Goal: Information Seeking & Learning: Compare options

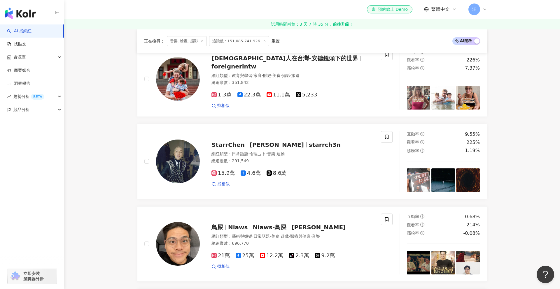
scroll to position [212, 0]
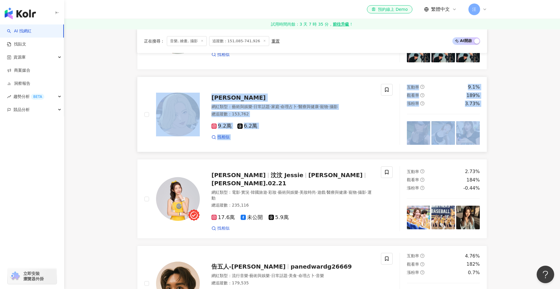
scroll to position [1083, 0]
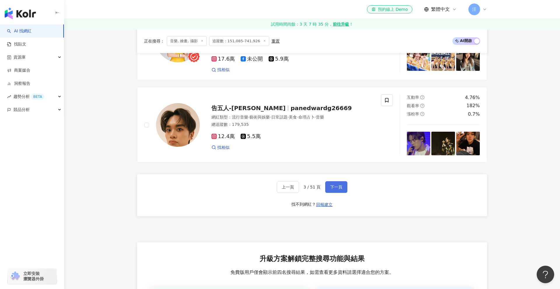
click at [338, 185] on span "下一頁" at bounding box center [336, 187] width 12 height 5
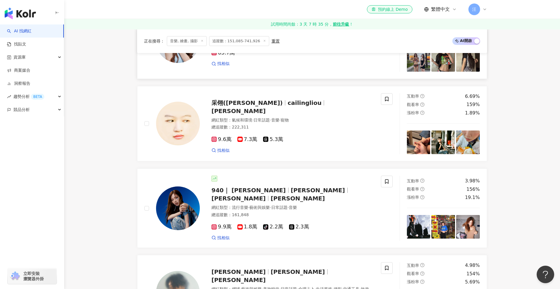
scroll to position [852, 0]
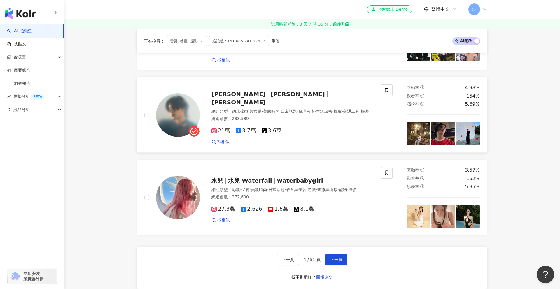
scroll to position [1033, 0]
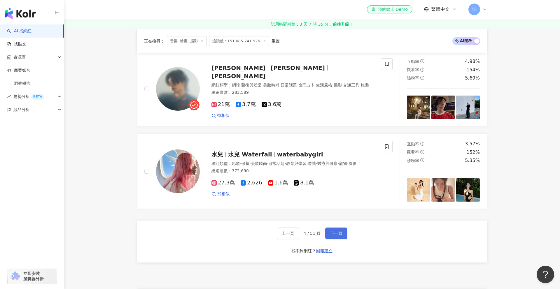
click at [328, 233] on button "下一頁" at bounding box center [336, 234] width 22 height 12
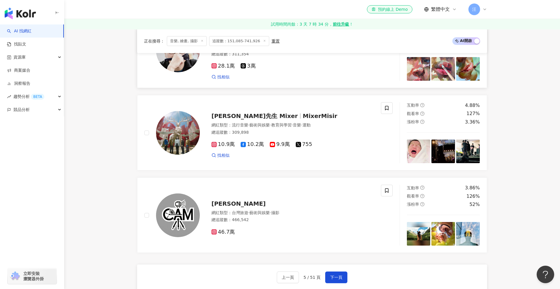
scroll to position [1031, 0]
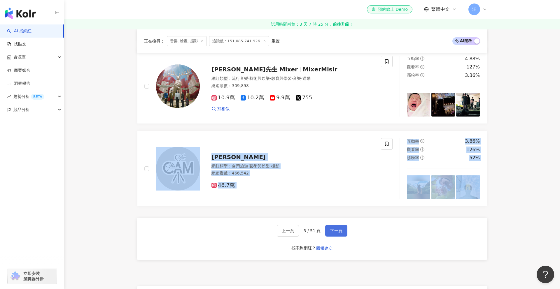
click at [333, 229] on span "下一頁" at bounding box center [336, 231] width 12 height 5
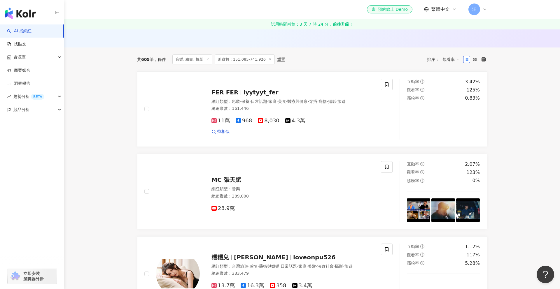
scroll to position [184, 0]
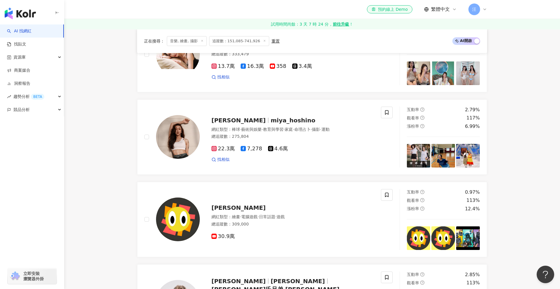
scroll to position [438, 0]
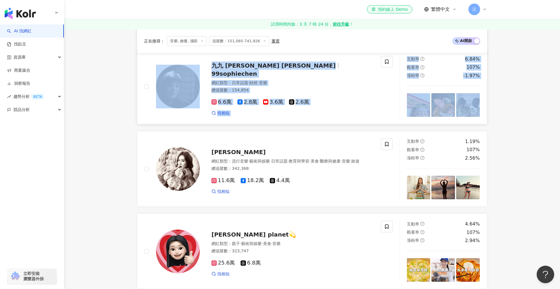
scroll to position [1011, 0]
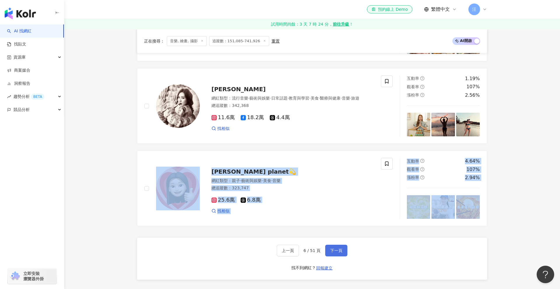
click at [334, 251] on span "下一頁" at bounding box center [336, 250] width 12 height 5
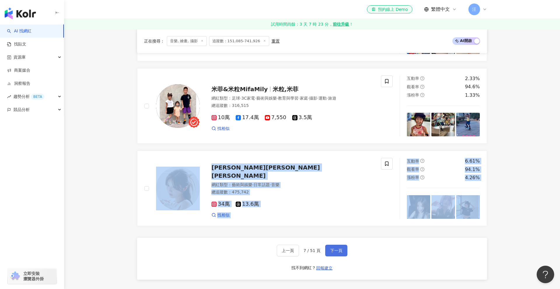
click at [337, 253] on span "下一頁" at bounding box center [336, 250] width 12 height 5
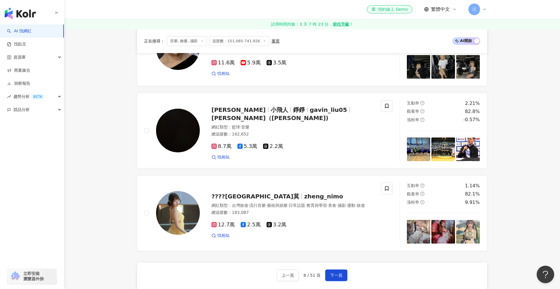
scroll to position [1006, 0]
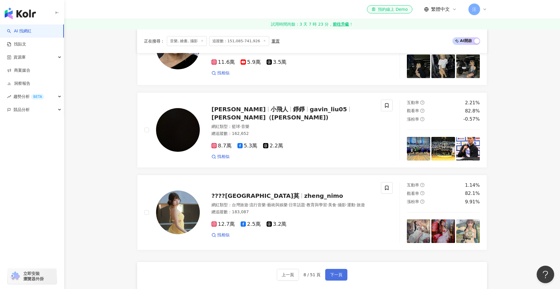
click at [346, 269] on button "下一頁" at bounding box center [336, 275] width 22 height 12
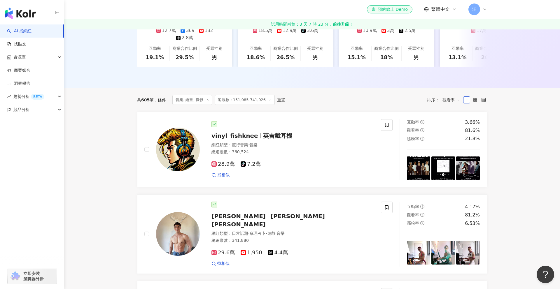
scroll to position [0, 0]
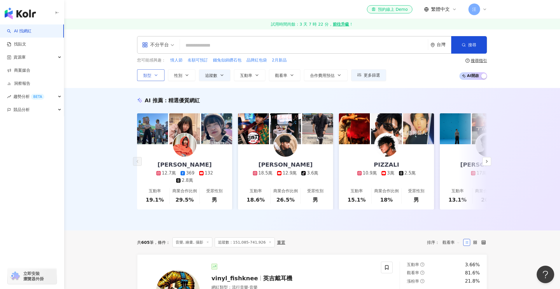
click at [156, 71] on button "類型" at bounding box center [150, 75] width 27 height 12
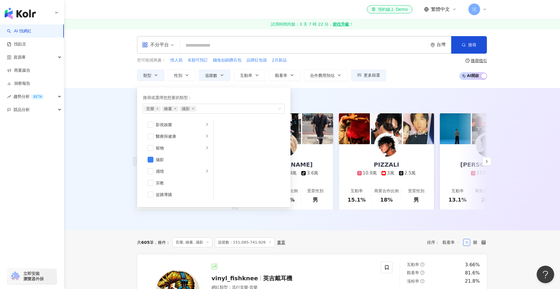
scroll to position [141, 0]
click at [118, 133] on div "AI 推薦 ： 精選優質網紅 U娜 Yoona 12.7萬 369 132 2.8萬 互動率 19.1% 商業合作比例 29.5% 受眾性別 男 綾小路Lou…" at bounding box center [312, 159] width 496 height 143
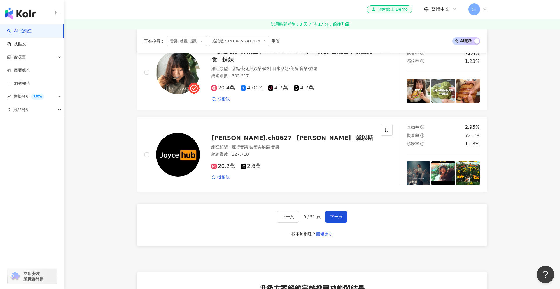
scroll to position [1058, 0]
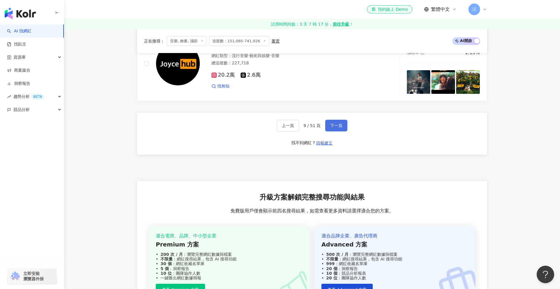
click at [339, 123] on span "下一頁" at bounding box center [336, 125] width 12 height 5
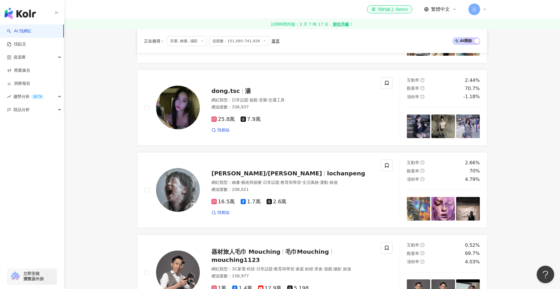
scroll to position [342, 0]
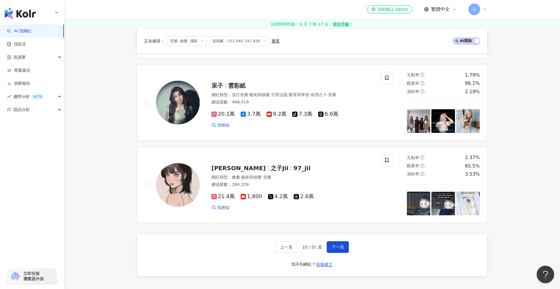
scroll to position [1050, 0]
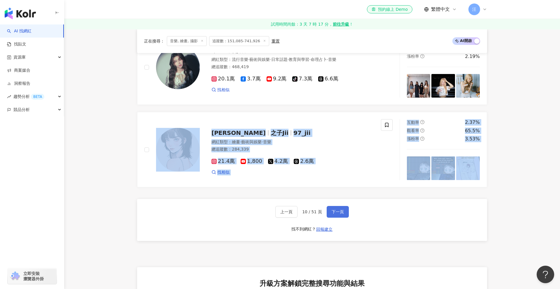
click at [347, 209] on button "下一頁" at bounding box center [338, 212] width 22 height 12
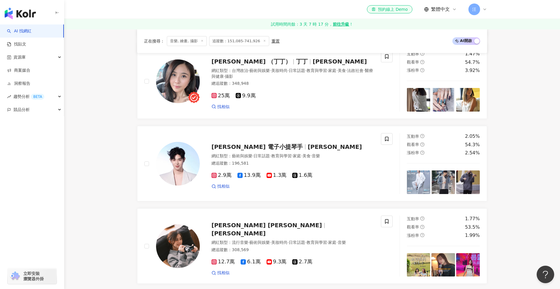
scroll to position [1079, 0]
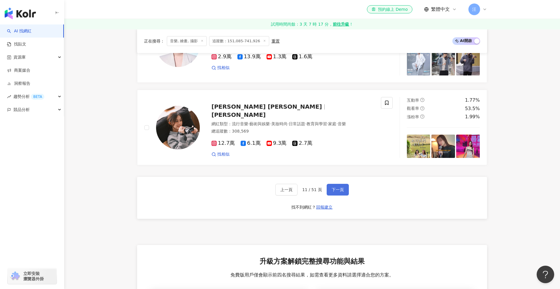
click at [336, 184] on button "下一頁" at bounding box center [338, 190] width 22 height 12
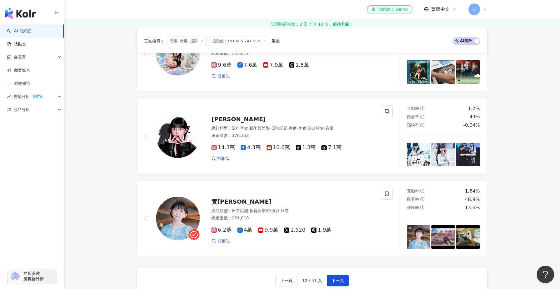
scroll to position [1028, 0]
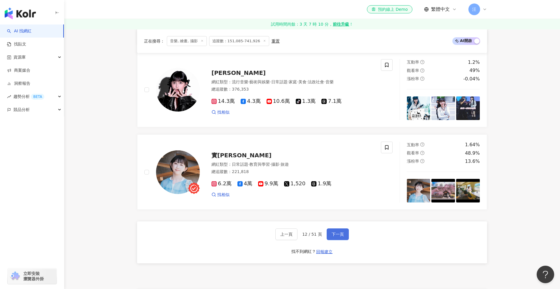
click at [344, 231] on button "下一頁" at bounding box center [338, 235] width 22 height 12
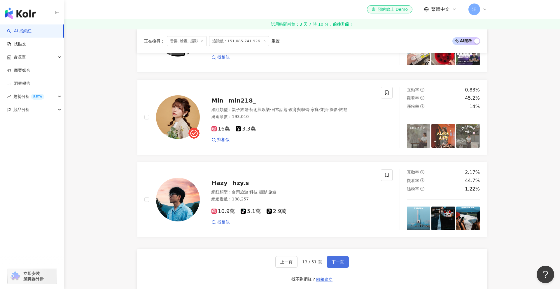
scroll to position [1067, 0]
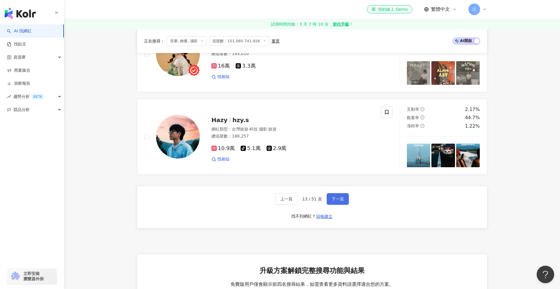
click at [342, 200] on button "下一頁" at bounding box center [338, 199] width 22 height 12
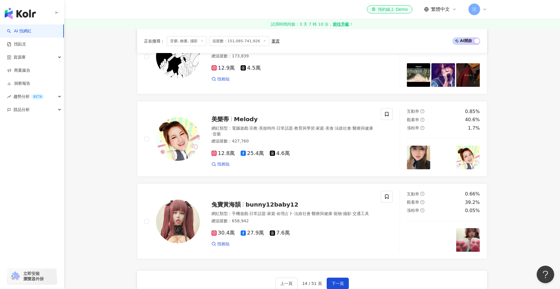
scroll to position [1018, 0]
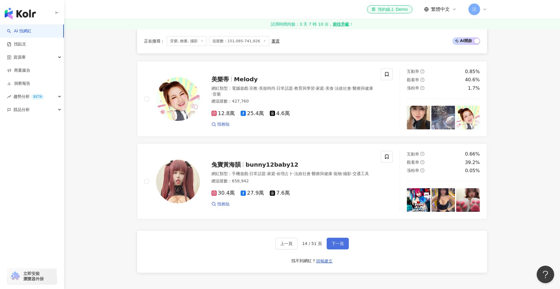
click at [335, 238] on button "下一頁" at bounding box center [338, 244] width 22 height 12
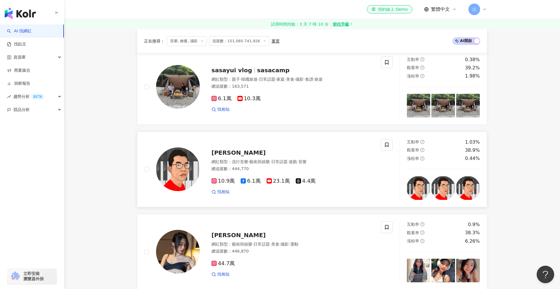
scroll to position [204, 0]
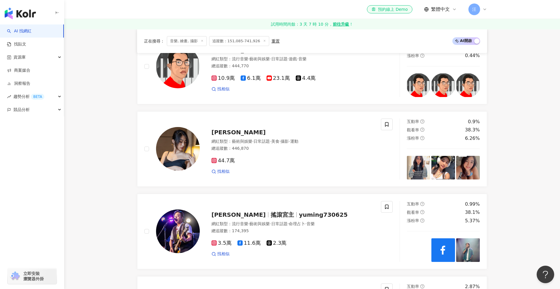
scroll to position [287, 0]
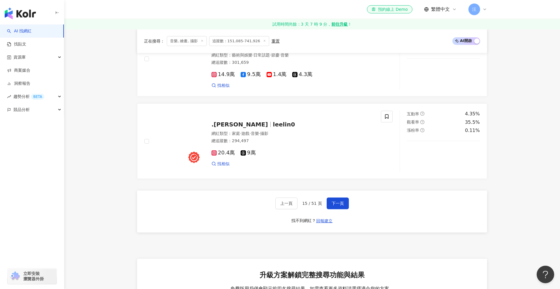
scroll to position [1106, 0]
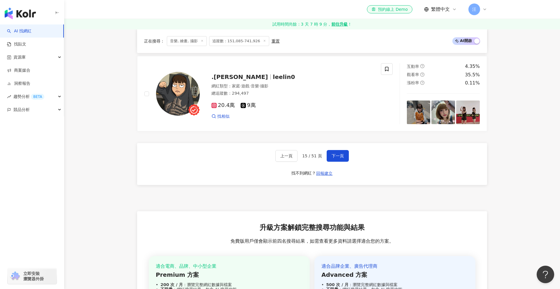
click at [335, 149] on div "上一頁 15 / 51 頁 下一頁 找不到網紅？ 回報建立" at bounding box center [312, 164] width 350 height 42
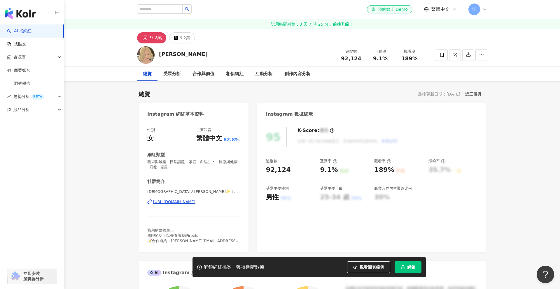
click at [188, 202] on div "https://www.instagram.com/sona_0322/" at bounding box center [174, 201] width 42 height 5
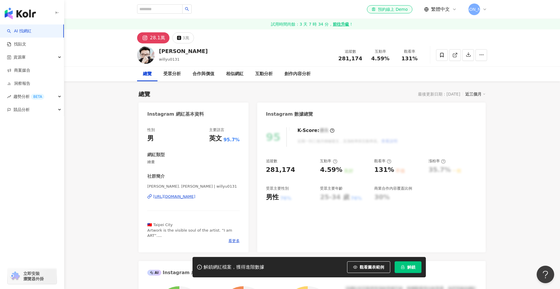
click at [187, 196] on div "https://www.instagram.com/willyu0131/" at bounding box center [174, 196] width 42 height 5
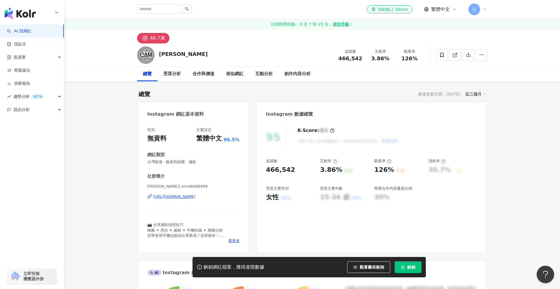
click at [174, 196] on div "https://www.instagram.com/eric66699999/" at bounding box center [174, 196] width 42 height 5
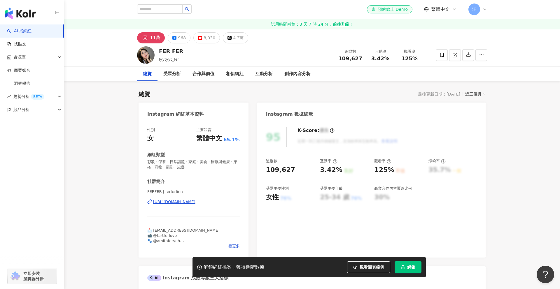
click at [178, 202] on div "[URL][DOMAIN_NAME]" at bounding box center [174, 201] width 42 height 5
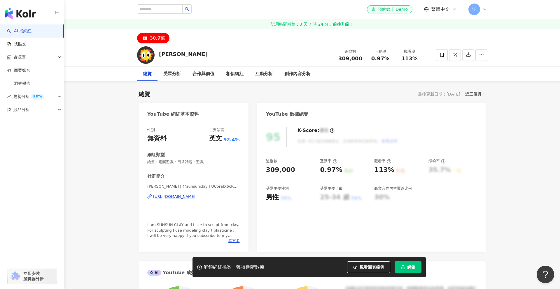
click at [195, 198] on div "https://www.youtube.com/channel/UCoraIX6cRmkbrEHmcex7jFw" at bounding box center [174, 196] width 42 height 5
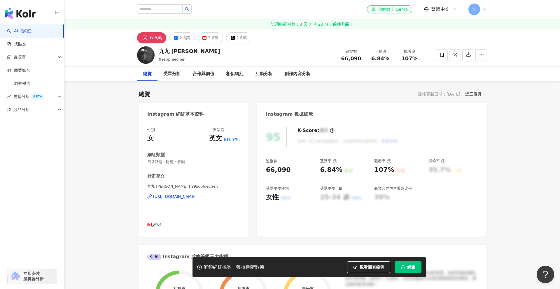
click at [195, 196] on div "https://www.instagram.com/99sophiechen/" at bounding box center [174, 196] width 42 height 5
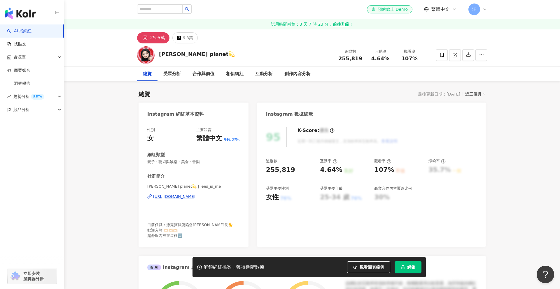
click at [194, 196] on div "[URL][DOMAIN_NAME]" at bounding box center [174, 196] width 42 height 5
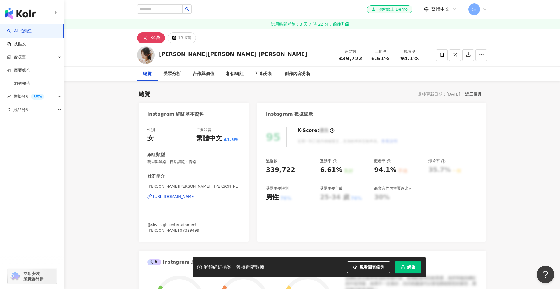
click at [195, 199] on div "[URL][DOMAIN_NAME]" at bounding box center [174, 196] width 42 height 5
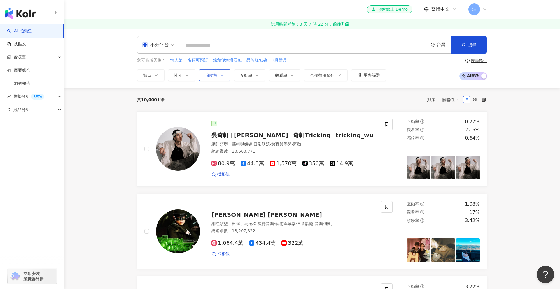
click at [204, 75] on button "追蹤數" at bounding box center [214, 75] width 31 height 12
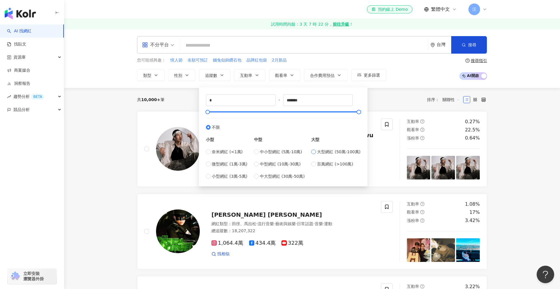
click at [332, 152] on span "大型網紅 (50萬-100萬)" at bounding box center [338, 152] width 43 height 6
type input "******"
click at [286, 153] on span "中小型網紅 (5萬-10萬)" at bounding box center [281, 152] width 42 height 6
type input "*****"
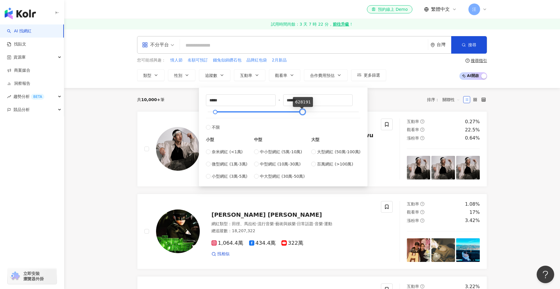
type input "******"
drag, startPoint x: 222, startPoint y: 113, endPoint x: 303, endPoint y: 117, distance: 80.3
click at [303, 117] on div "***** - ****** 不限 小型 奈米網紅 (<1萬) 微型網紅 (1萬-3萬) 小型網紅 (3萬-5萬) 中型 中小型網紅 (5萬-10萬) 中型網…" at bounding box center [283, 136] width 155 height 85
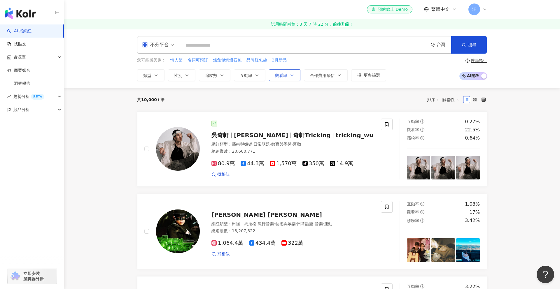
click at [283, 78] on button "觀看率" at bounding box center [284, 75] width 31 height 12
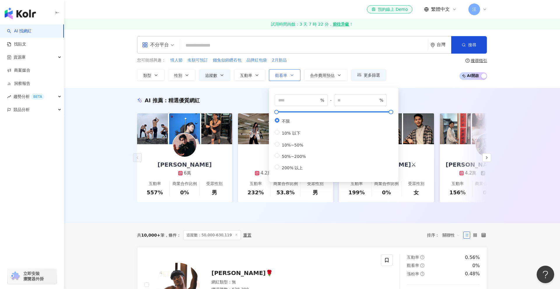
click at [284, 77] on span "觀看率" at bounding box center [281, 75] width 12 height 5
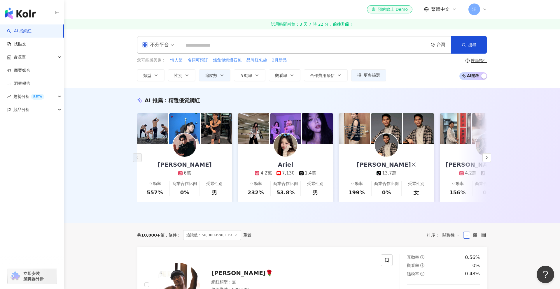
click at [262, 87] on div "不分平台 台灣 搜尋 您可能感興趣： 情人節 名額可預訂 錢兔似錦鑽石包 品牌紅包袋 2月新品 類型 性別 追蹤數 互動率 觀看率 合作費用預估 更多篩選 *…" at bounding box center [312, 58] width 496 height 59
click at [450, 232] on span "關聯性" at bounding box center [450, 235] width 17 height 9
click at [343, 215] on div "對您有幫助嗎？" at bounding box center [312, 212] width 350 height 9
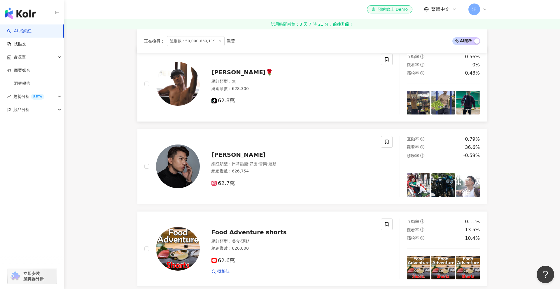
scroll to position [243, 0]
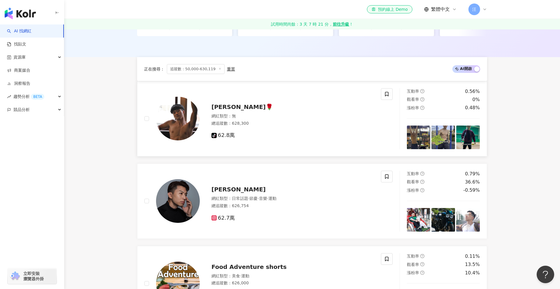
scroll to position [133, 0]
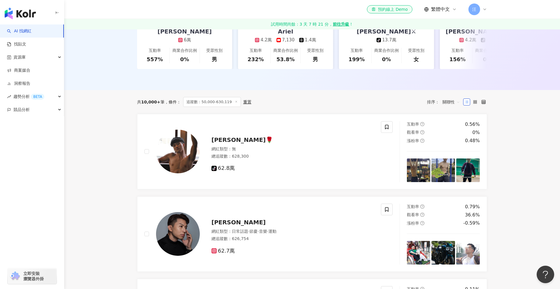
click at [450, 104] on span "關聯性" at bounding box center [450, 101] width 17 height 9
click at [454, 151] on div "觀看率" at bounding box center [451, 153] width 15 height 6
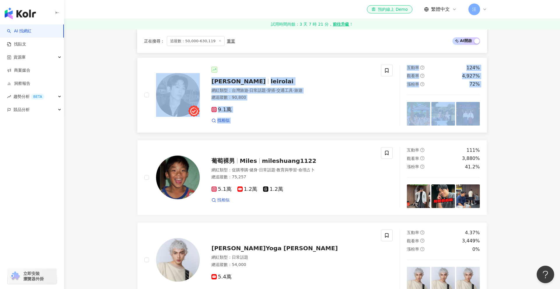
scroll to position [303, 0]
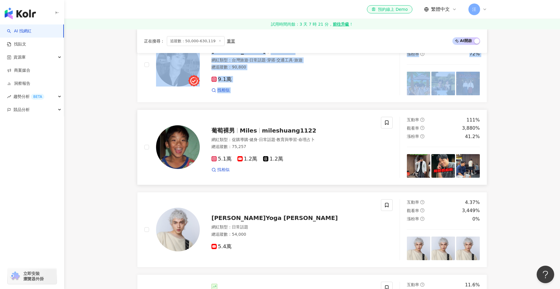
click at [255, 110] on link "葡萄裸男 Miles mileshuang1122 網紅類型 ： 促購導購 · 健身 · 日常話題 · 教育與學習 · 命理占卜 總追蹤數 ： 75,257 …" at bounding box center [312, 148] width 350 height 76
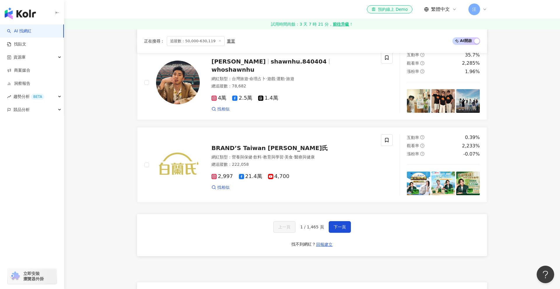
scroll to position [1070, 0]
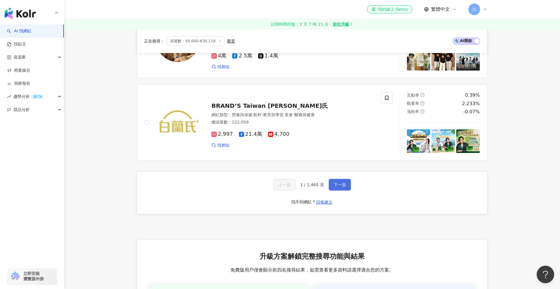
click at [334, 186] on span "下一頁" at bounding box center [340, 185] width 12 height 5
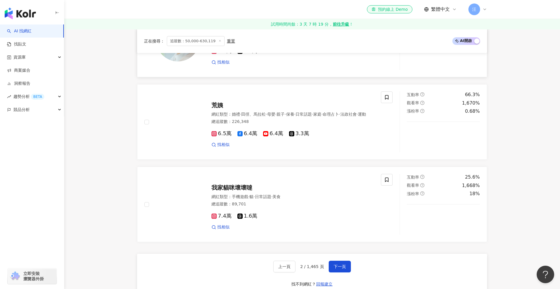
scroll to position [1007, 0]
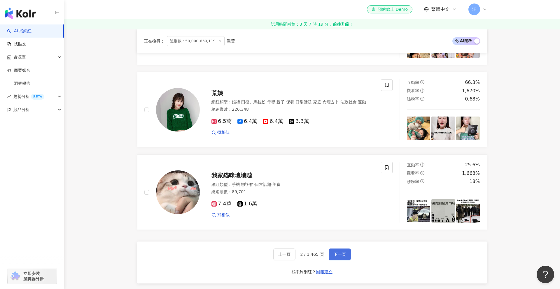
click at [329, 249] on button "下一頁" at bounding box center [340, 255] width 22 height 12
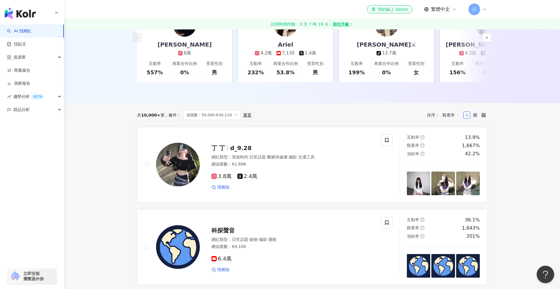
scroll to position [0, 0]
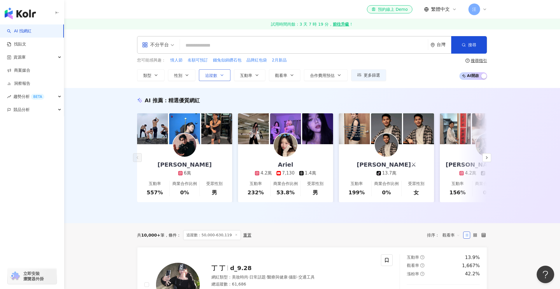
click at [224, 76] on icon "button" at bounding box center [222, 75] width 5 height 5
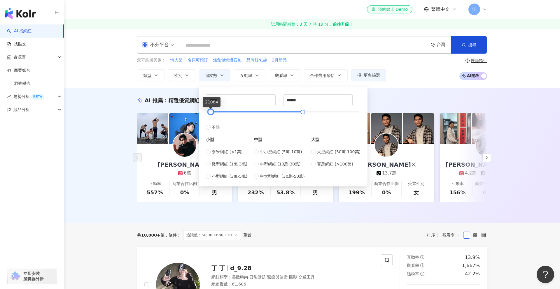
type input "*****"
drag, startPoint x: 215, startPoint y: 112, endPoint x: 210, endPoint y: 113, distance: 4.7
click at [210, 113] on div at bounding box center [210, 112] width 3 height 3
click at [399, 90] on div "AI 推薦 ： 精選優質網紅 楊峻毅 6萬 互動率 557% 商業合作比例 0% 受眾性別 男 Ariel 4.2萬 7,130 1.4萬 互動率 232% …" at bounding box center [312, 155] width 496 height 135
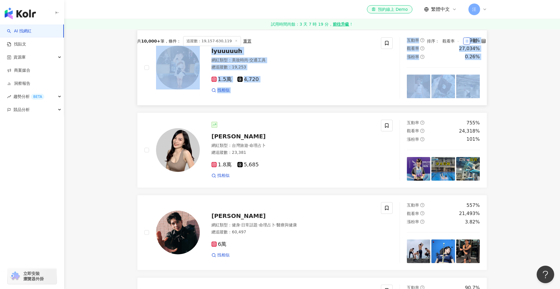
scroll to position [275, 0]
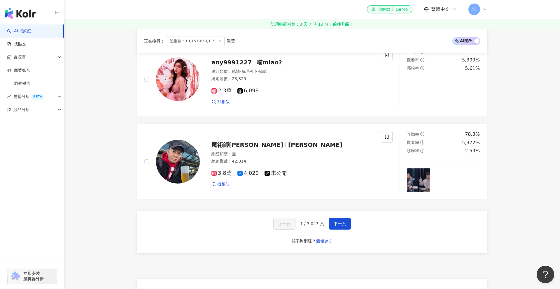
scroll to position [1032, 0]
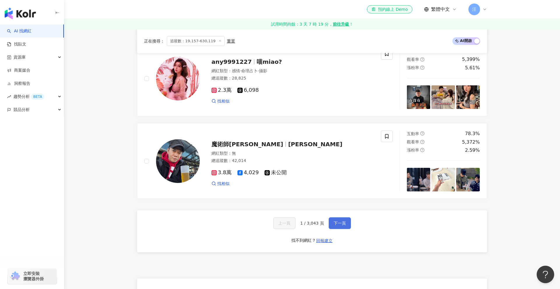
click at [340, 223] on span "下一頁" at bounding box center [340, 223] width 12 height 5
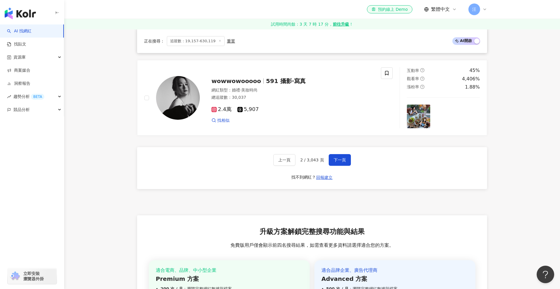
scroll to position [1092, 0]
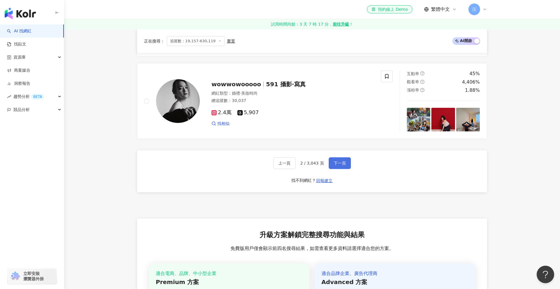
click at [340, 161] on span "下一頁" at bounding box center [340, 163] width 12 height 5
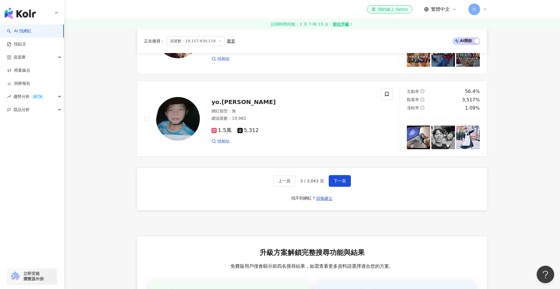
scroll to position [991, 0]
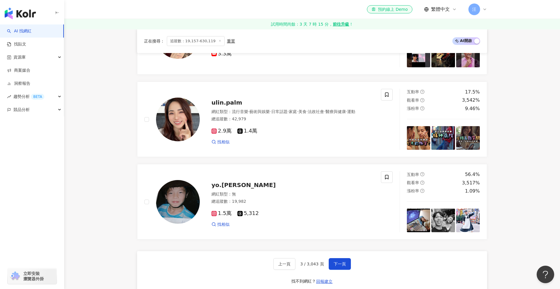
click at [344, 258] on div "上一頁 3 / 3,043 頁 下一頁 找不到網紅？ 回報建立" at bounding box center [312, 272] width 350 height 42
click at [343, 260] on button "下一頁" at bounding box center [340, 264] width 22 height 12
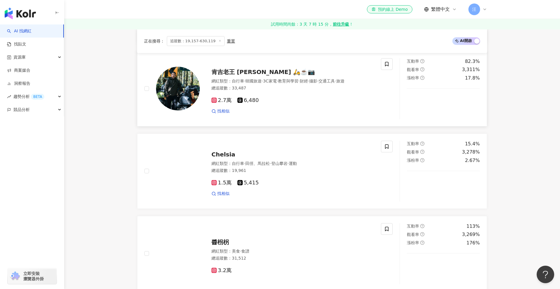
scroll to position [527, 0]
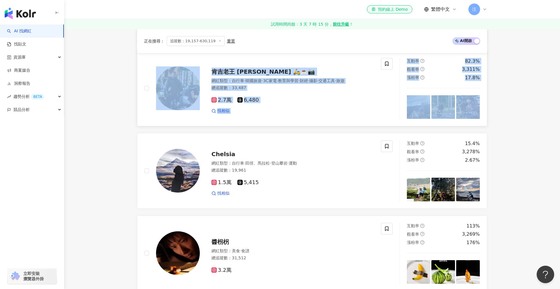
click at [107, 107] on main "不分平台 台灣 搜尋 您可能感興趣： 情人節 名額可預訂 錢兔似錦鑽石包 品牌紅包袋 2月新品 類型 性別 追蹤數 互動率 觀看率 合作費用預估 更多篩選 *…" at bounding box center [312, 216] width 496 height 1426
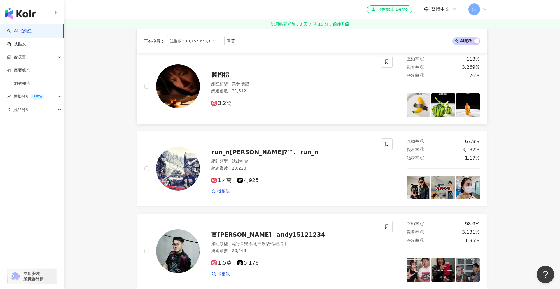
scroll to position [694, 0]
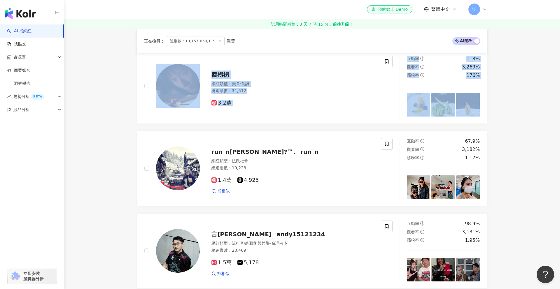
click at [122, 121] on main "不分平台 台灣 搜尋 您可能感興趣： 情人節 名額可預訂 錢兔似錦鑽石包 品牌紅包袋 2月新品 類型 性別 追蹤數 互動率 觀看率 合作費用預估 更多篩選 *…" at bounding box center [312, 48] width 496 height 1426
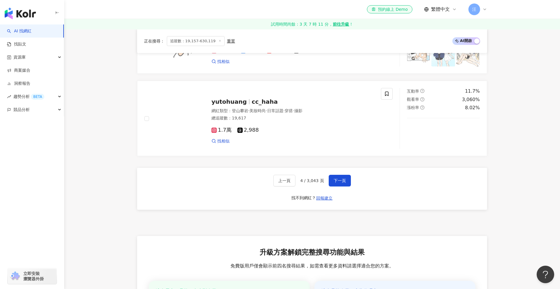
scroll to position [1112, 0]
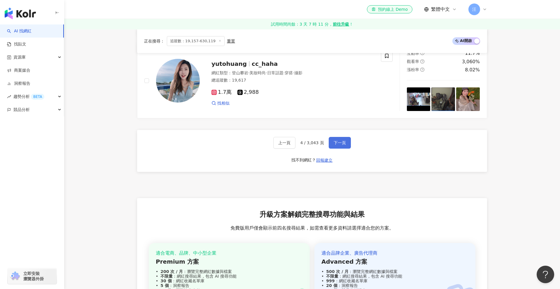
click at [345, 143] on button "下一頁" at bounding box center [340, 143] width 22 height 12
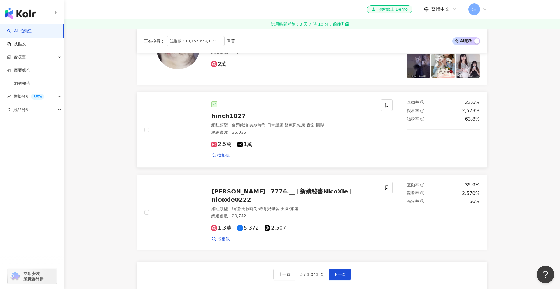
scroll to position [981, 0]
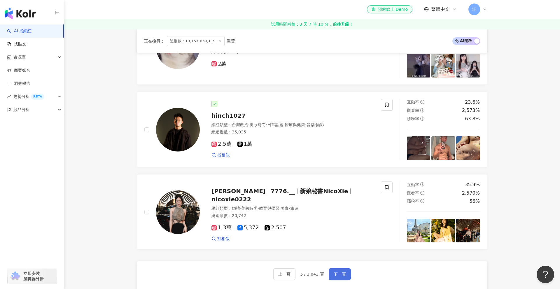
click at [339, 275] on span "下一頁" at bounding box center [340, 274] width 12 height 5
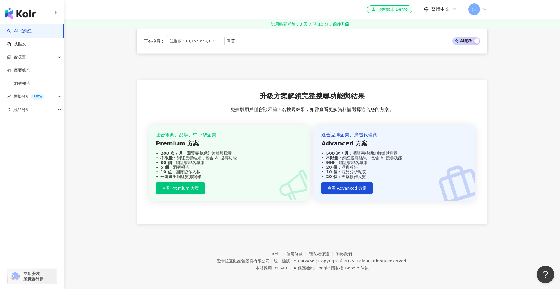
scroll to position [344, 0]
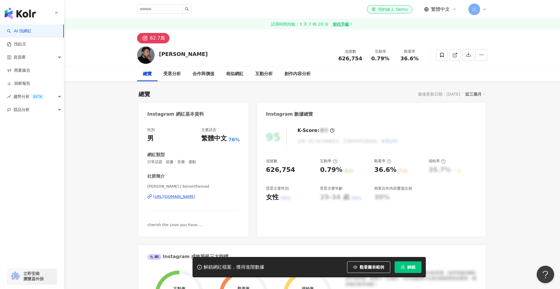
click at [181, 196] on div "[URL][DOMAIN_NAME]" at bounding box center [174, 196] width 42 height 5
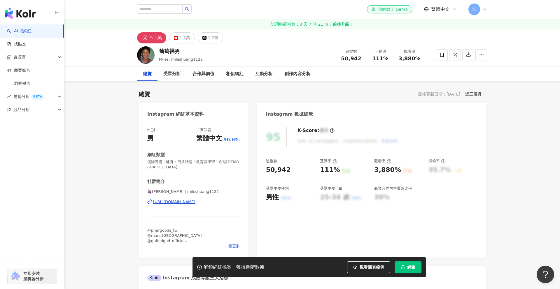
click at [181, 201] on div "https://www.instagram.com/mileshuang1122/" at bounding box center [174, 201] width 42 height 5
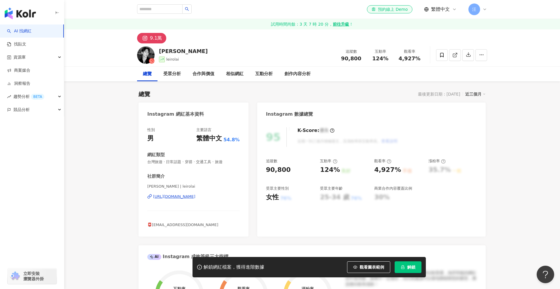
click at [194, 197] on div "[URL][DOMAIN_NAME]" at bounding box center [174, 196] width 42 height 5
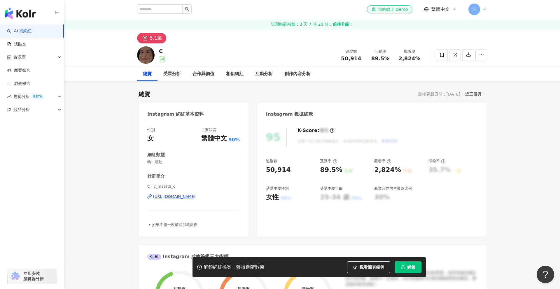
click at [195, 195] on div "[URL][DOMAIN_NAME]" at bounding box center [174, 196] width 42 height 5
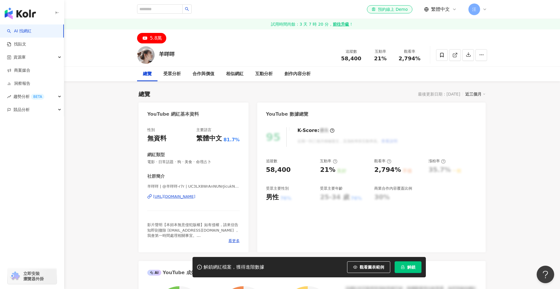
click at [195, 196] on div "https://www.youtube.com/channel/UC3LX8WrAnNUNrJicukNgTgQ" at bounding box center [174, 196] width 42 height 5
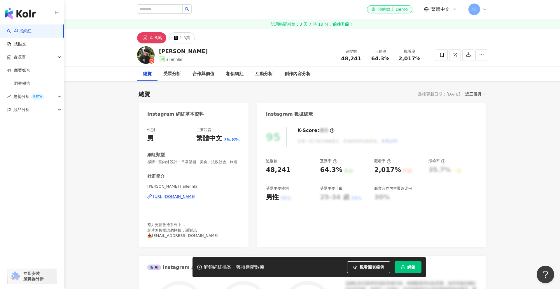
click at [196, 206] on div "[PERSON_NAME] | allennlai [URL][DOMAIN_NAME]" at bounding box center [193, 201] width 92 height 34
click at [195, 199] on div "https://www.instagram.com/allennlai/" at bounding box center [174, 196] width 42 height 5
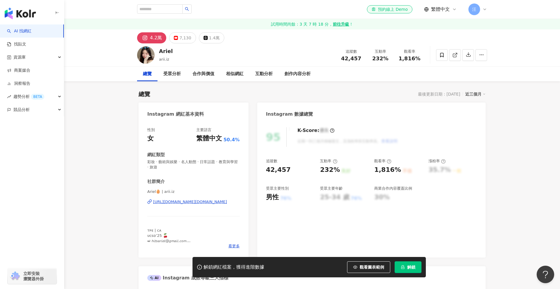
click at [208, 201] on div "https://www.instagram.com/arii.iz/" at bounding box center [190, 201] width 74 height 5
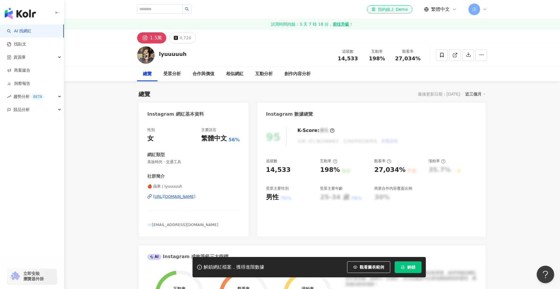
click at [189, 197] on div "https://www.instagram.com/lyuuuuuh/" at bounding box center [174, 196] width 42 height 5
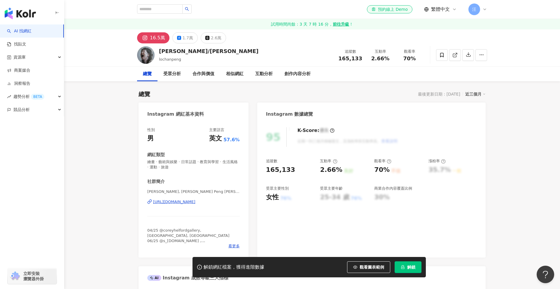
click at [184, 199] on div "[URL][DOMAIN_NAME]" at bounding box center [174, 201] width 42 height 5
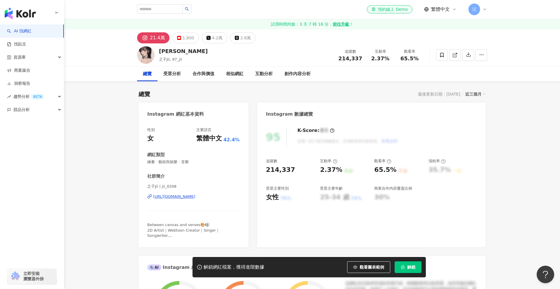
click at [195, 199] on div "[URL][DOMAIN_NAME]" at bounding box center [174, 196] width 42 height 5
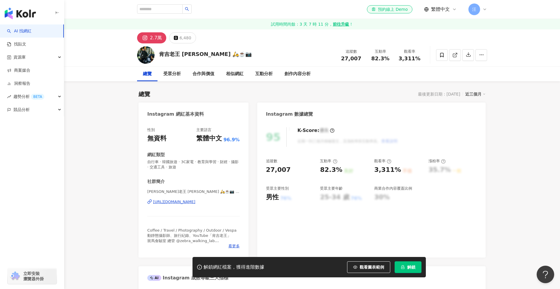
click at [185, 201] on div "[URL][DOMAIN_NAME]" at bounding box center [174, 201] width 42 height 5
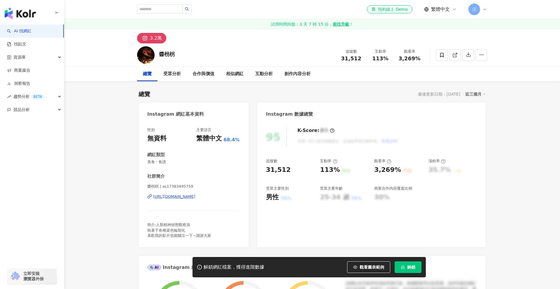
click at [181, 197] on div "https://www.instagram.com/as17383495759/" at bounding box center [174, 196] width 42 height 5
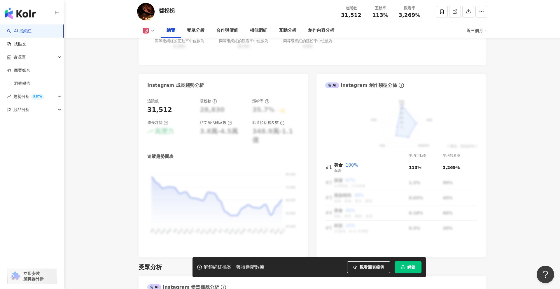
scroll to position [430, 0]
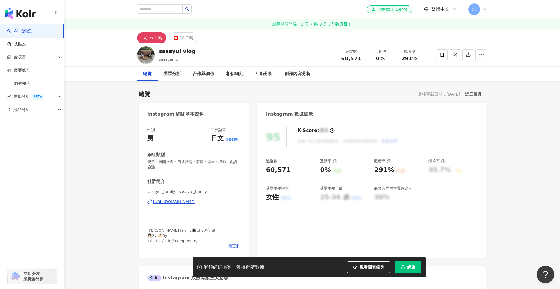
click at [179, 200] on div "[URL][DOMAIN_NAME]" at bounding box center [174, 201] width 42 height 5
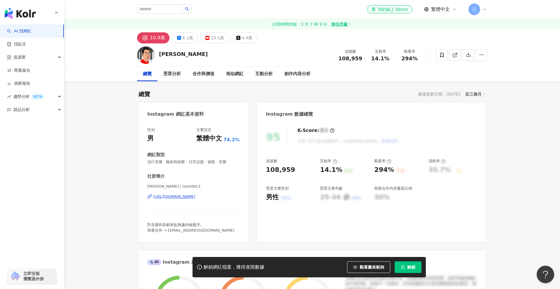
click at [195, 198] on div "[URL][DOMAIN_NAME]" at bounding box center [174, 196] width 42 height 5
